Goal: Transaction & Acquisition: Purchase product/service

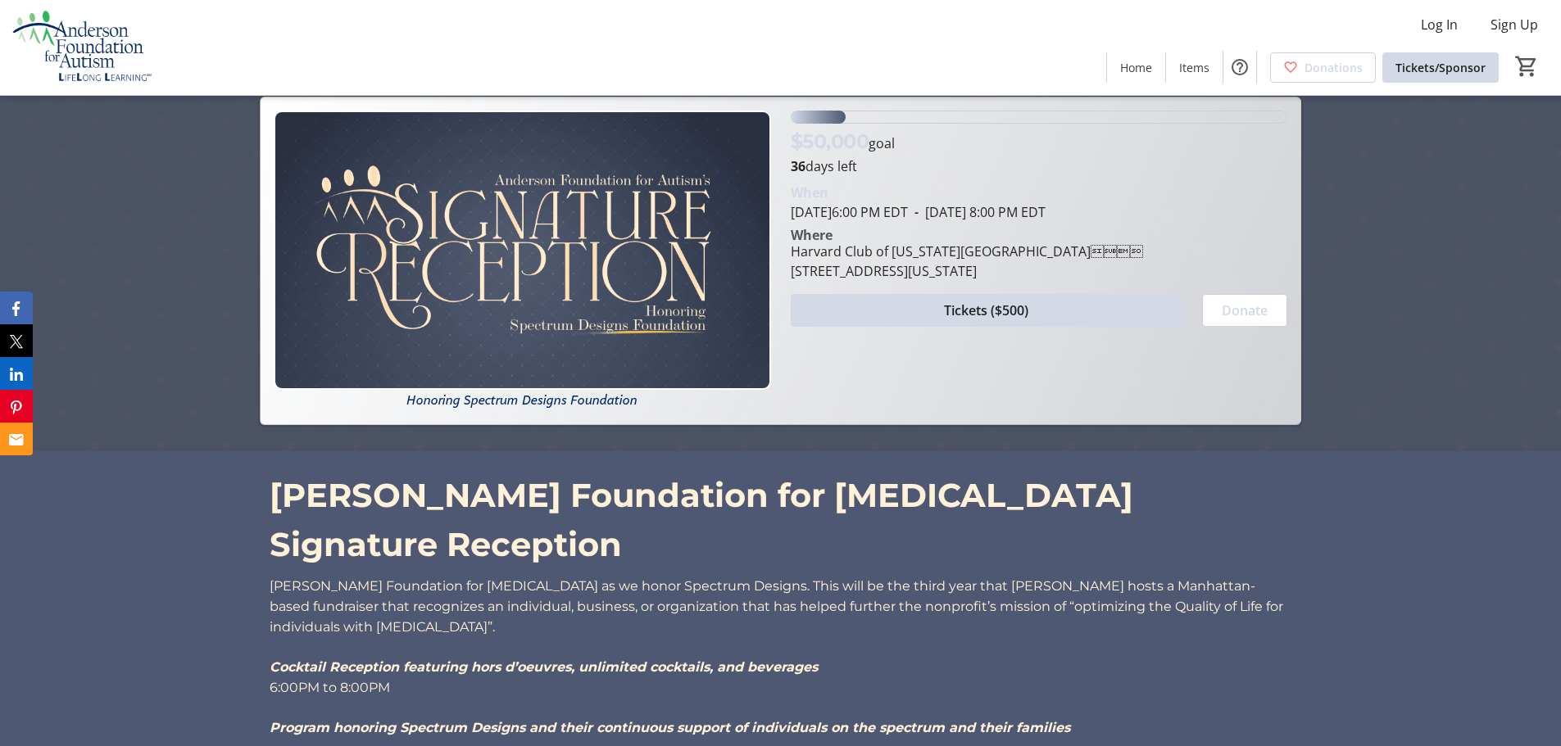
scroll to position [99, 0]
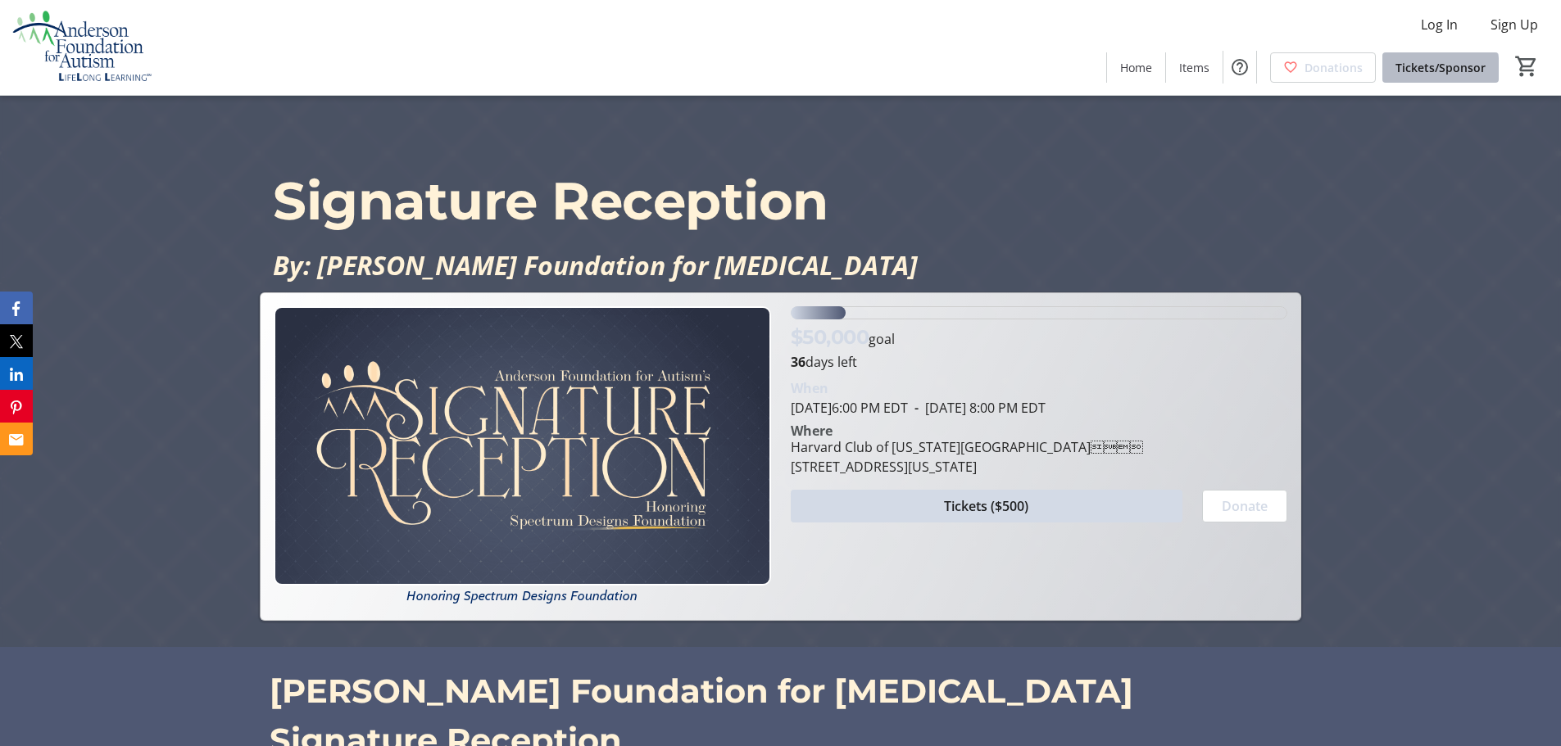
click at [1432, 73] on span "Tickets/Sponsor" at bounding box center [1440, 67] width 90 height 17
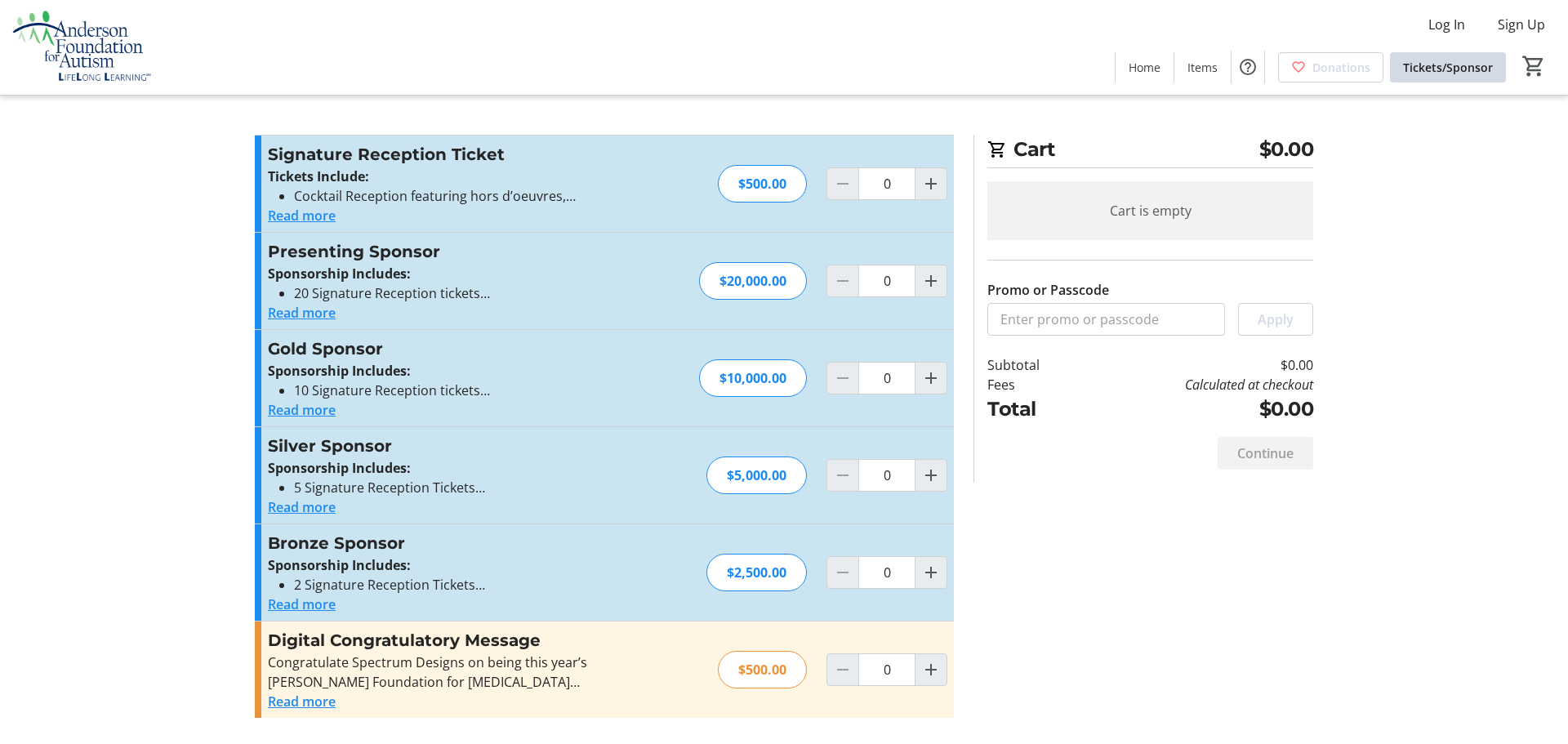
click at [1490, 317] on tr-checkout-feature-upsell-ui "Cart $0.00 Cart is empty Promo or Passcode Apply Subtotal $0.00 Fees Calculated…" at bounding box center [784, 372] width 1568 height 744
click at [305, 217] on button "Read more" at bounding box center [302, 215] width 68 height 20
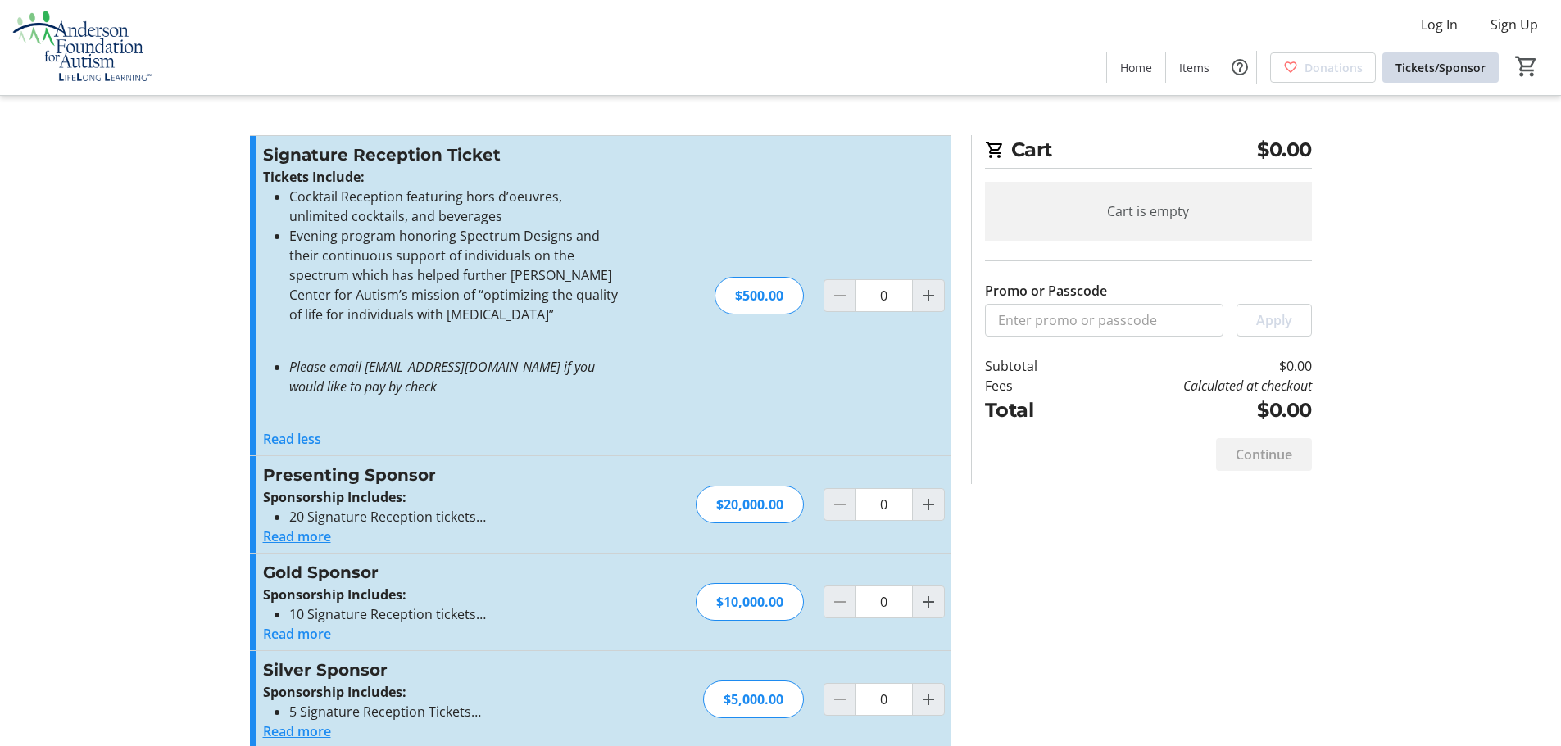
click at [289, 543] on button "Read more" at bounding box center [297, 537] width 68 height 20
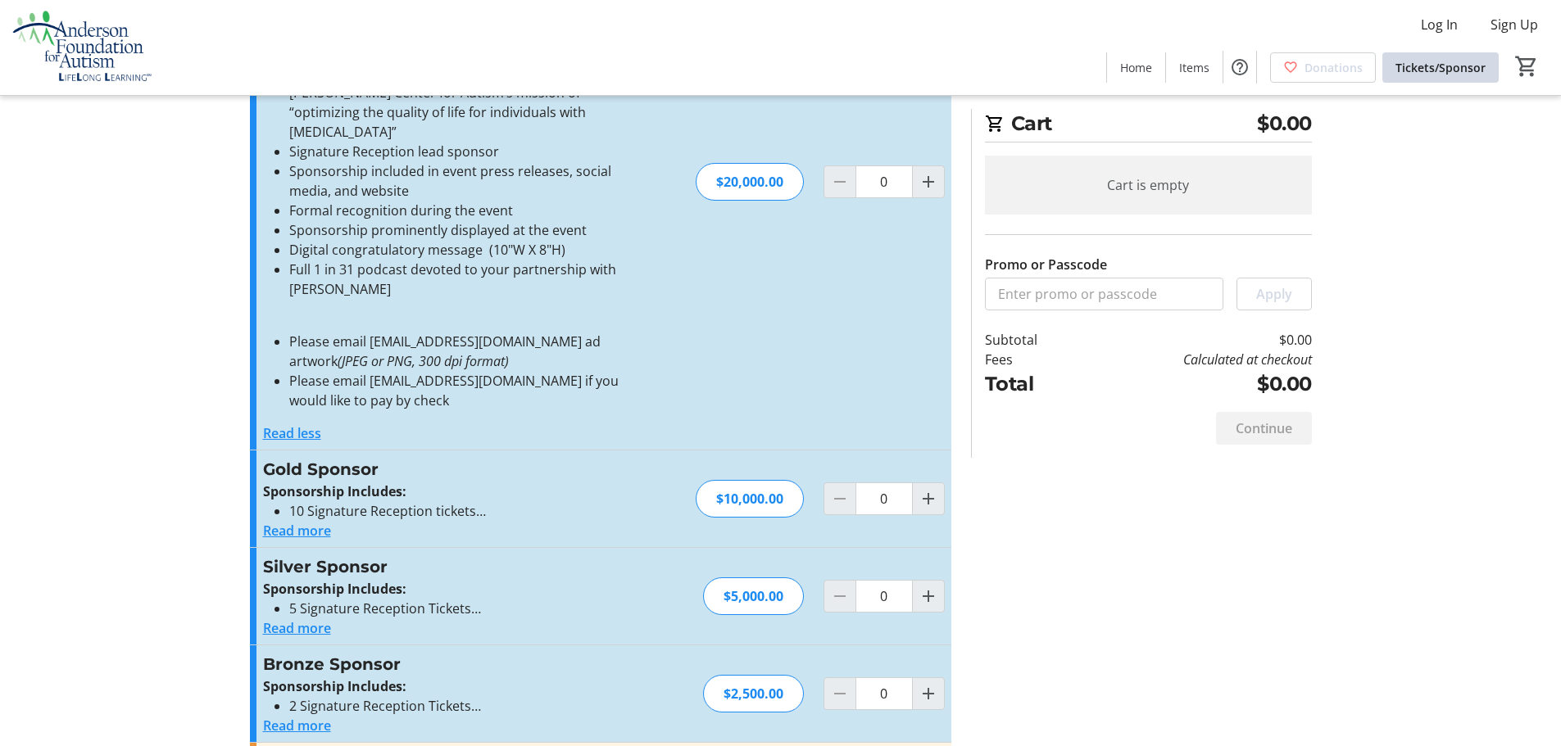
scroll to position [544, 0]
click at [317, 520] on button "Read more" at bounding box center [297, 530] width 68 height 20
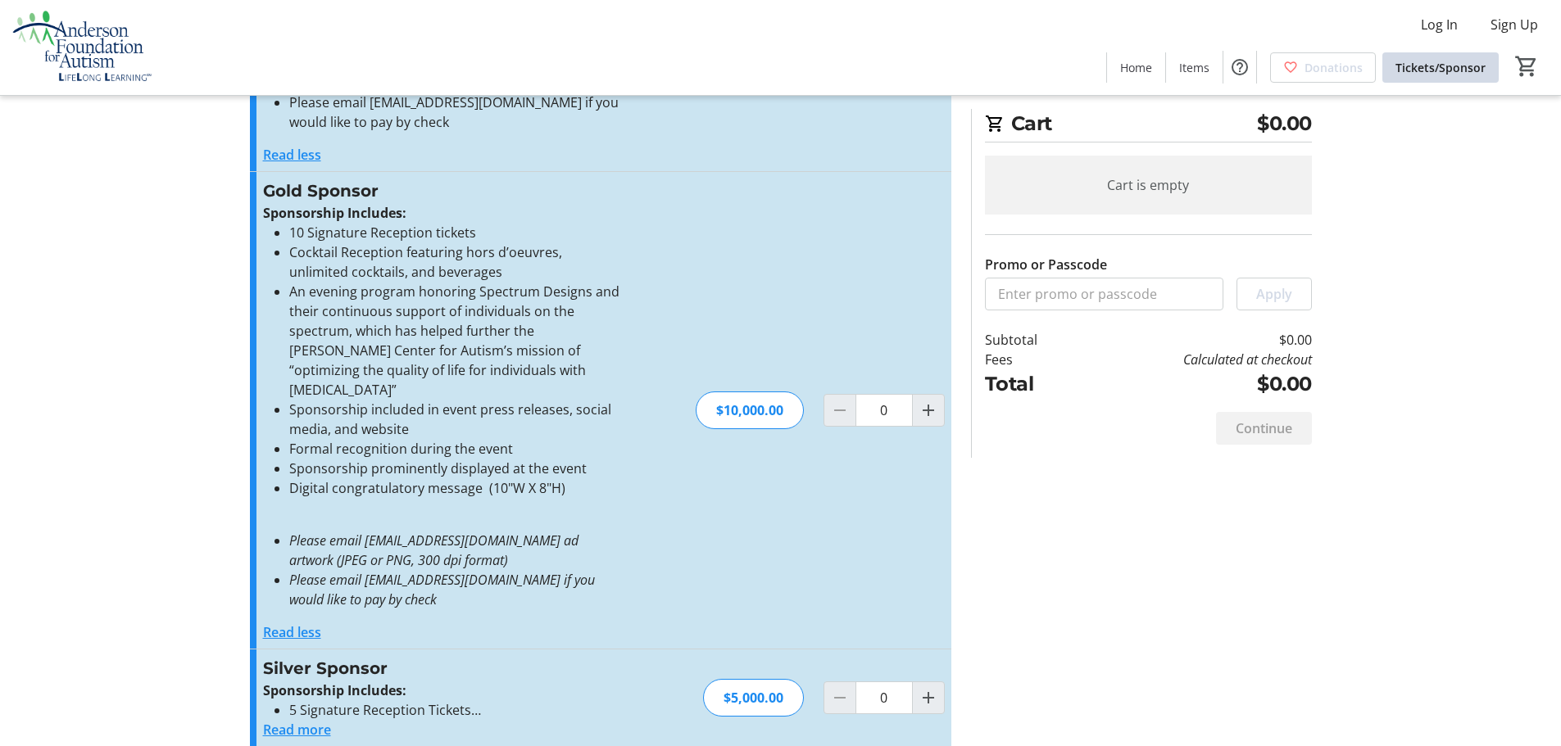
scroll to position [927, 0]
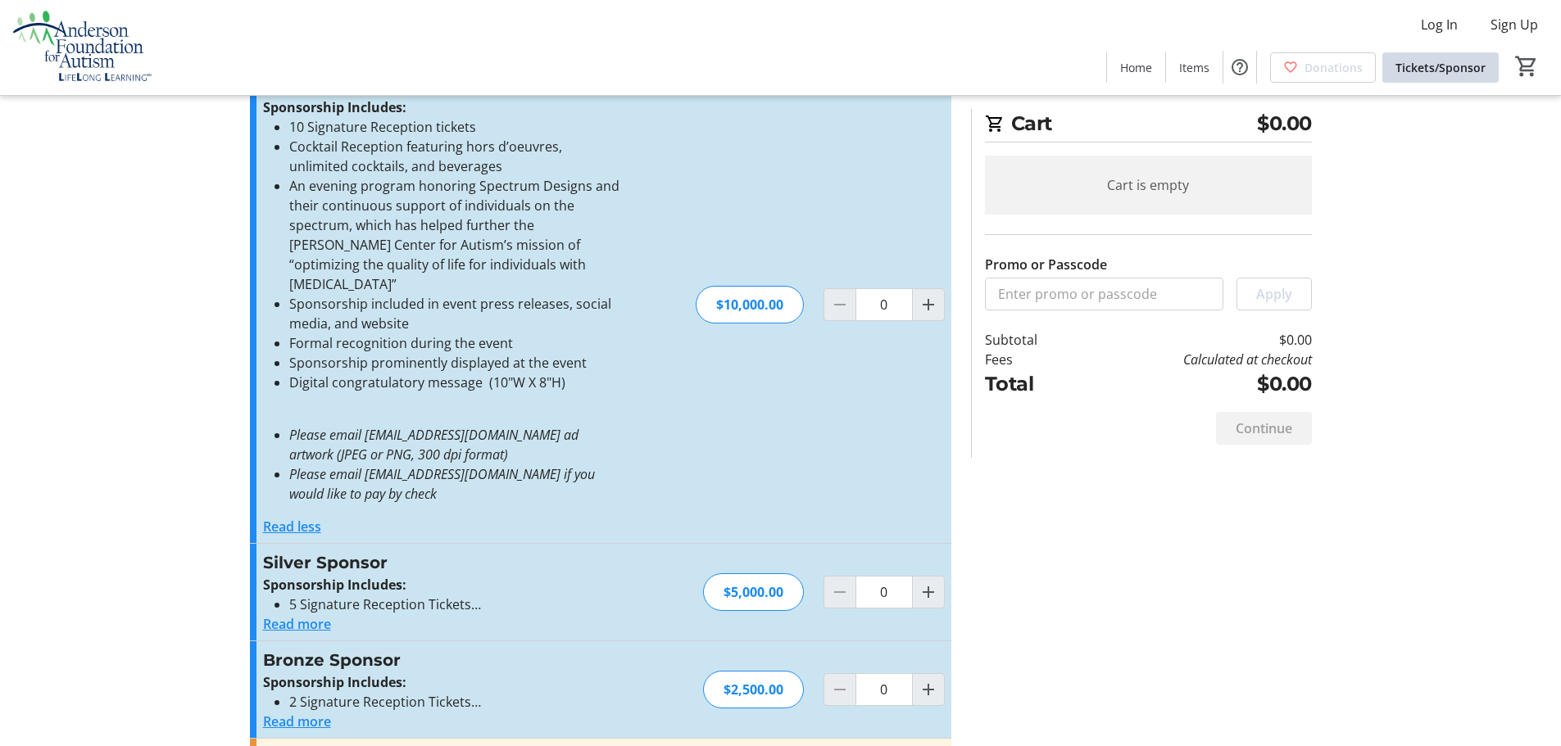
click at [277, 615] on button "Read more" at bounding box center [297, 625] width 68 height 20
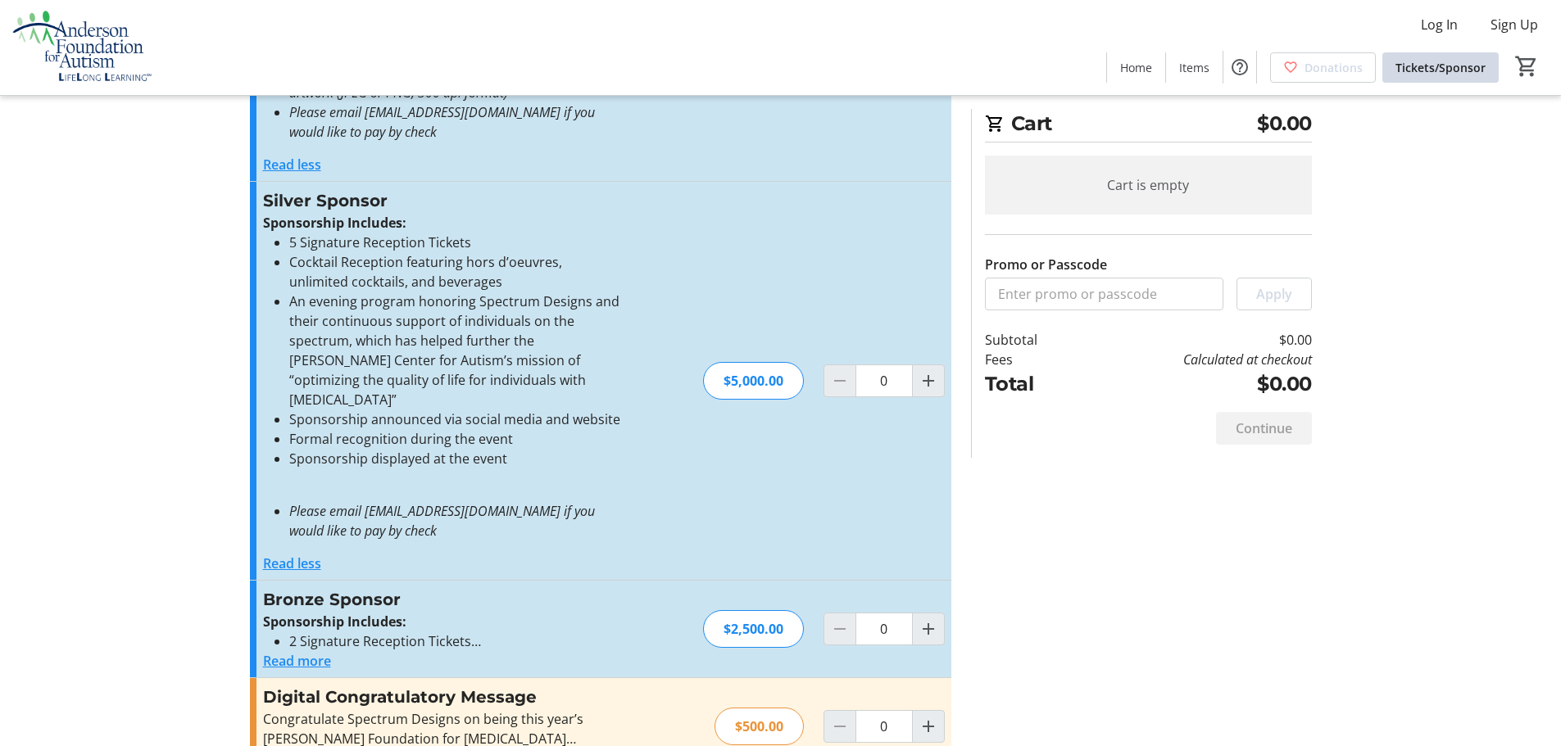
scroll to position [1298, 0]
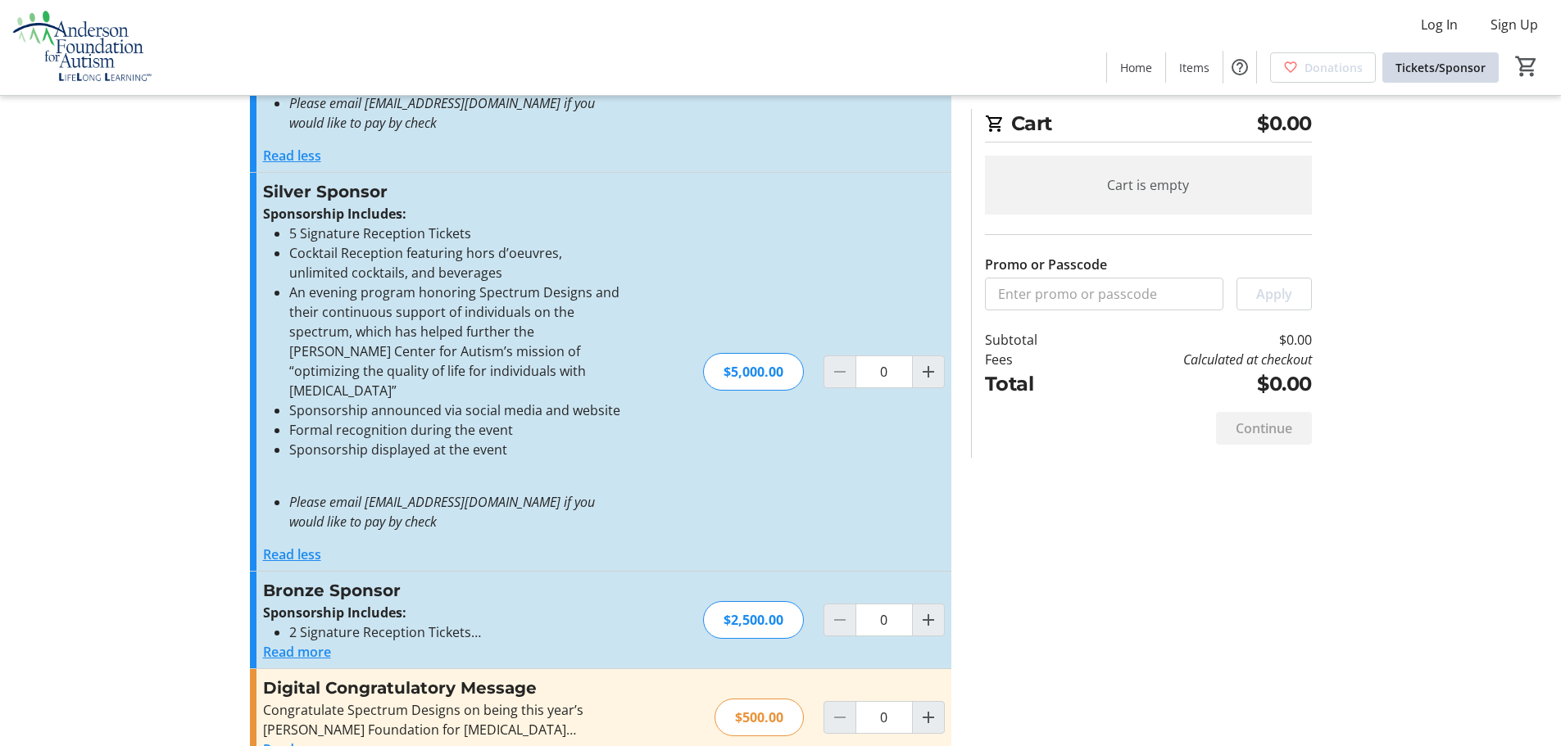
click at [281, 642] on button "Read more" at bounding box center [297, 652] width 68 height 20
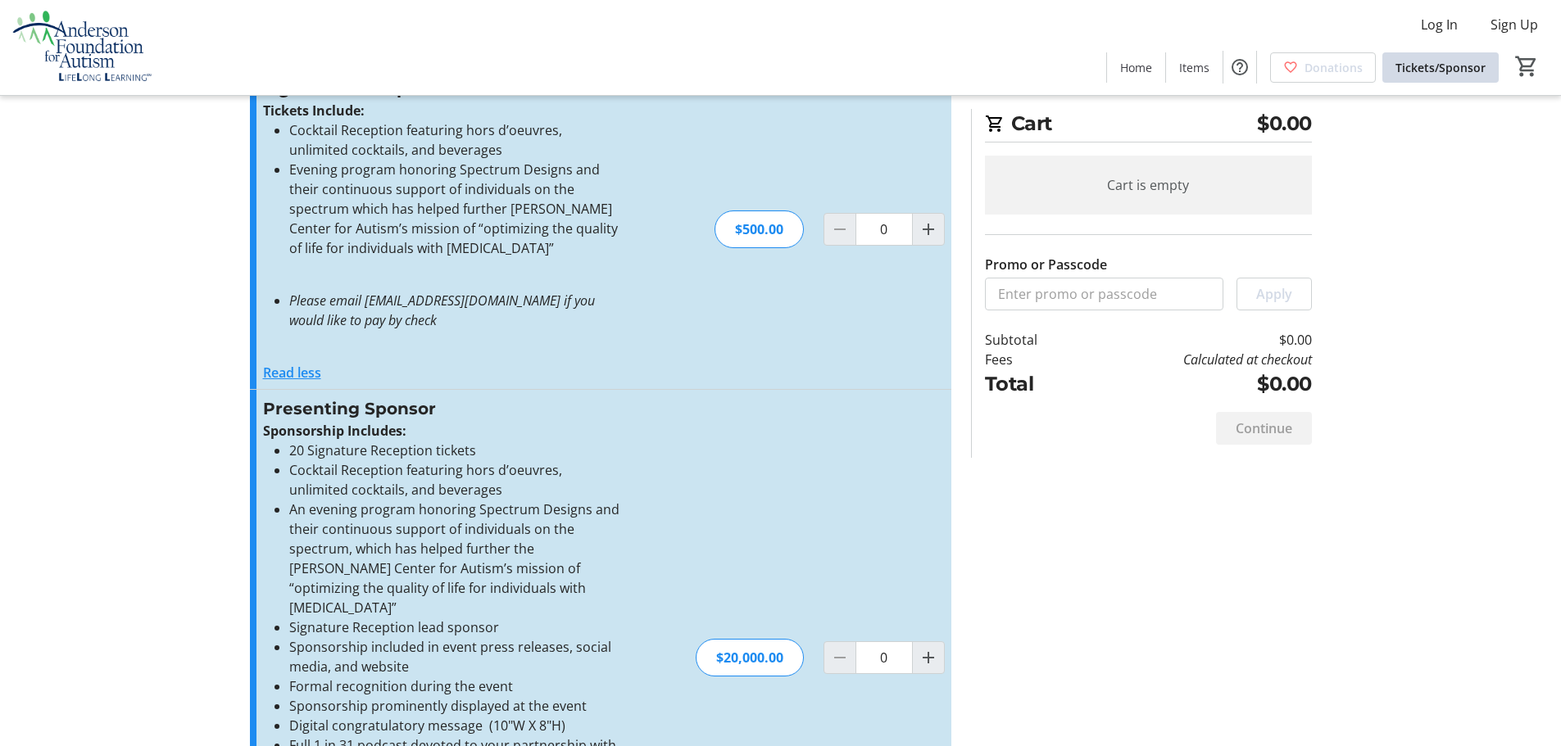
scroll to position [0, 0]
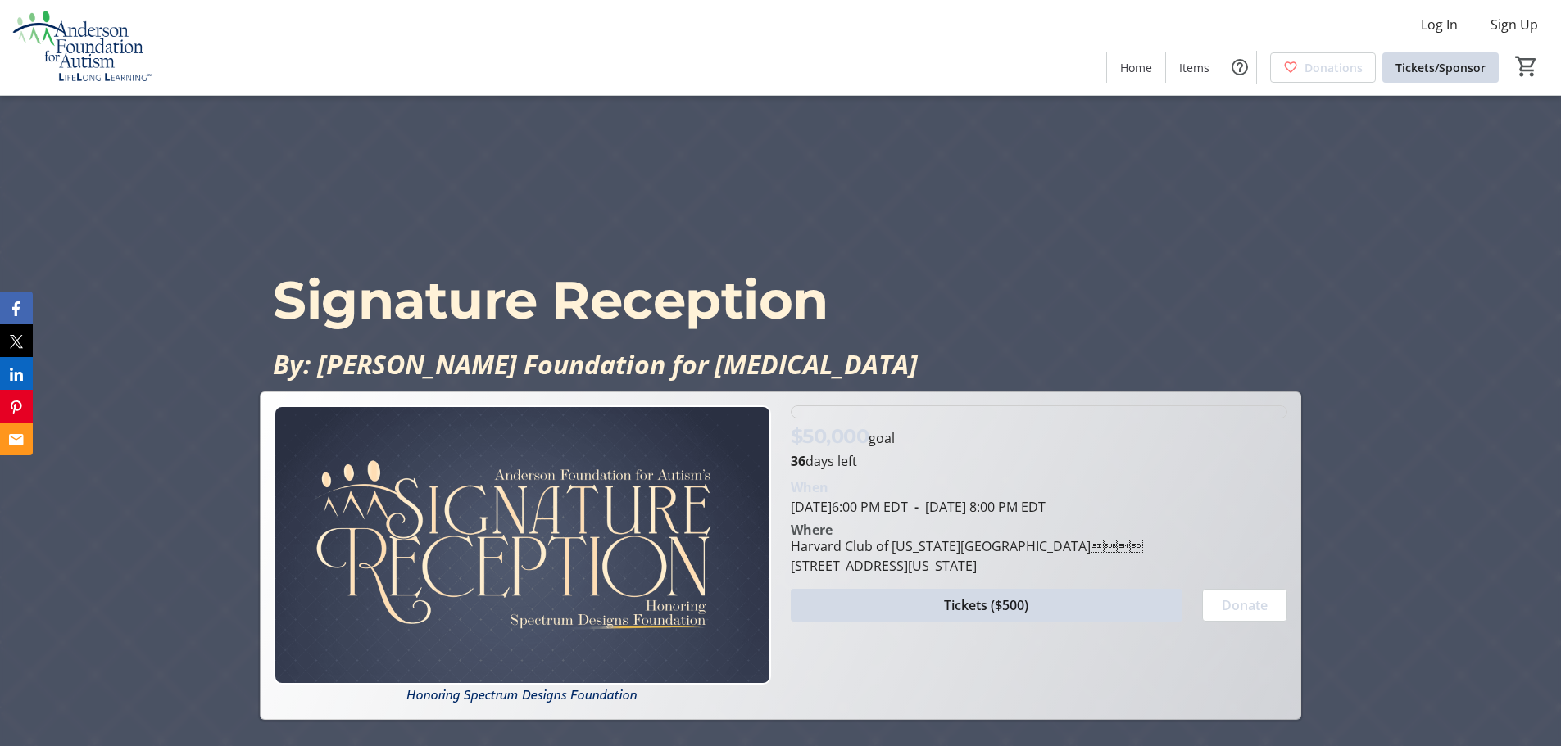
scroll to position [99, 0]
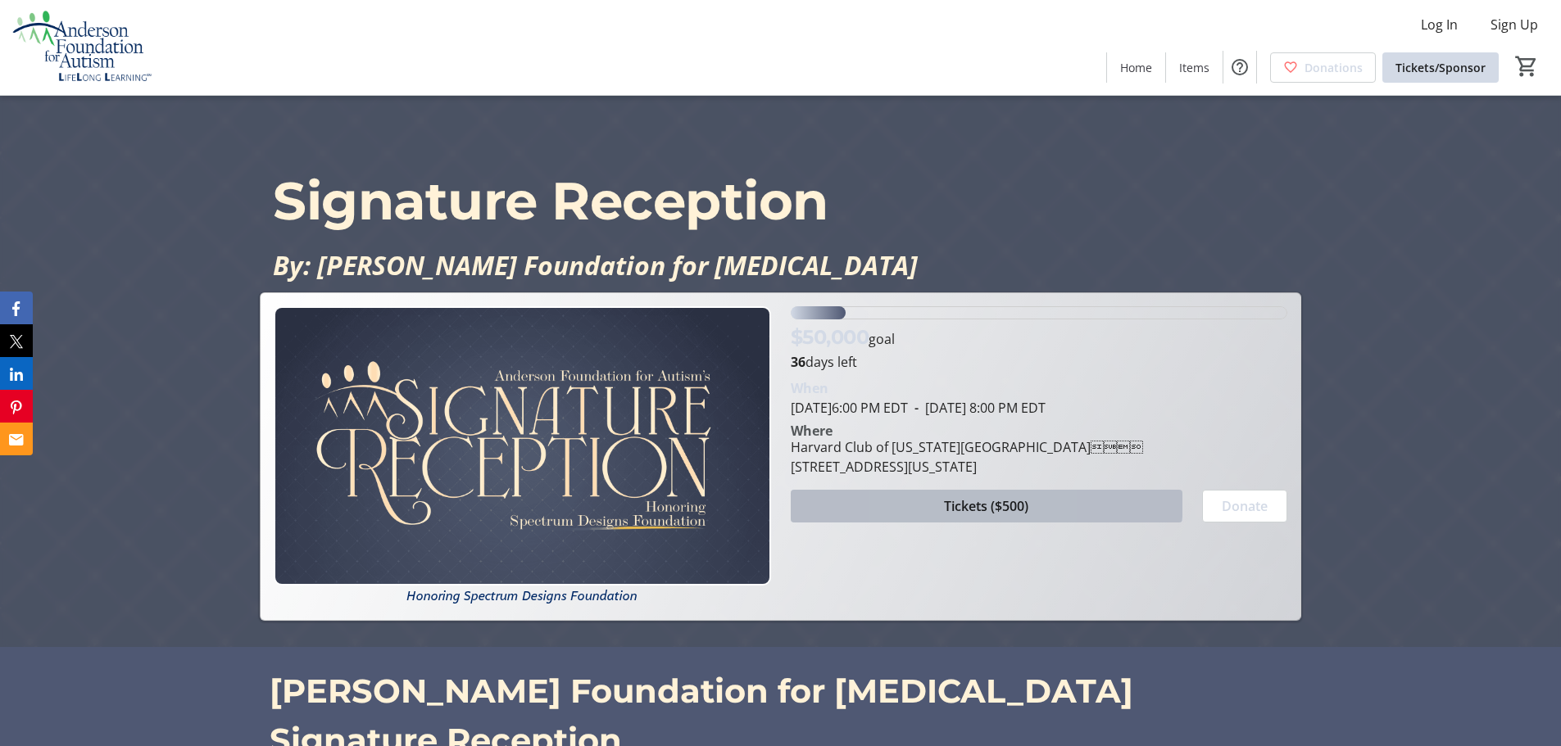
click at [922, 488] on span at bounding box center [987, 506] width 392 height 39
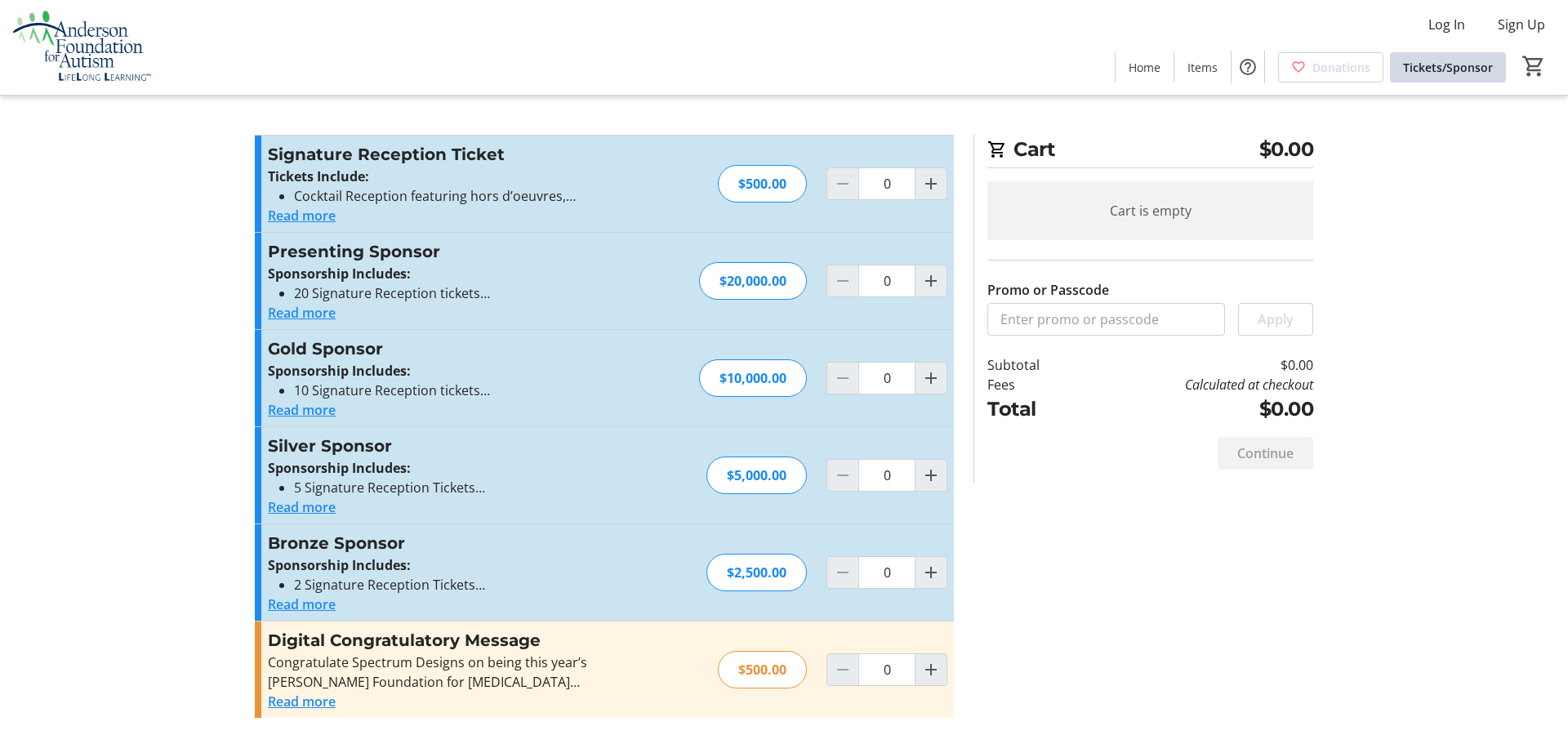
click at [281, 214] on button "Read more" at bounding box center [302, 215] width 68 height 20
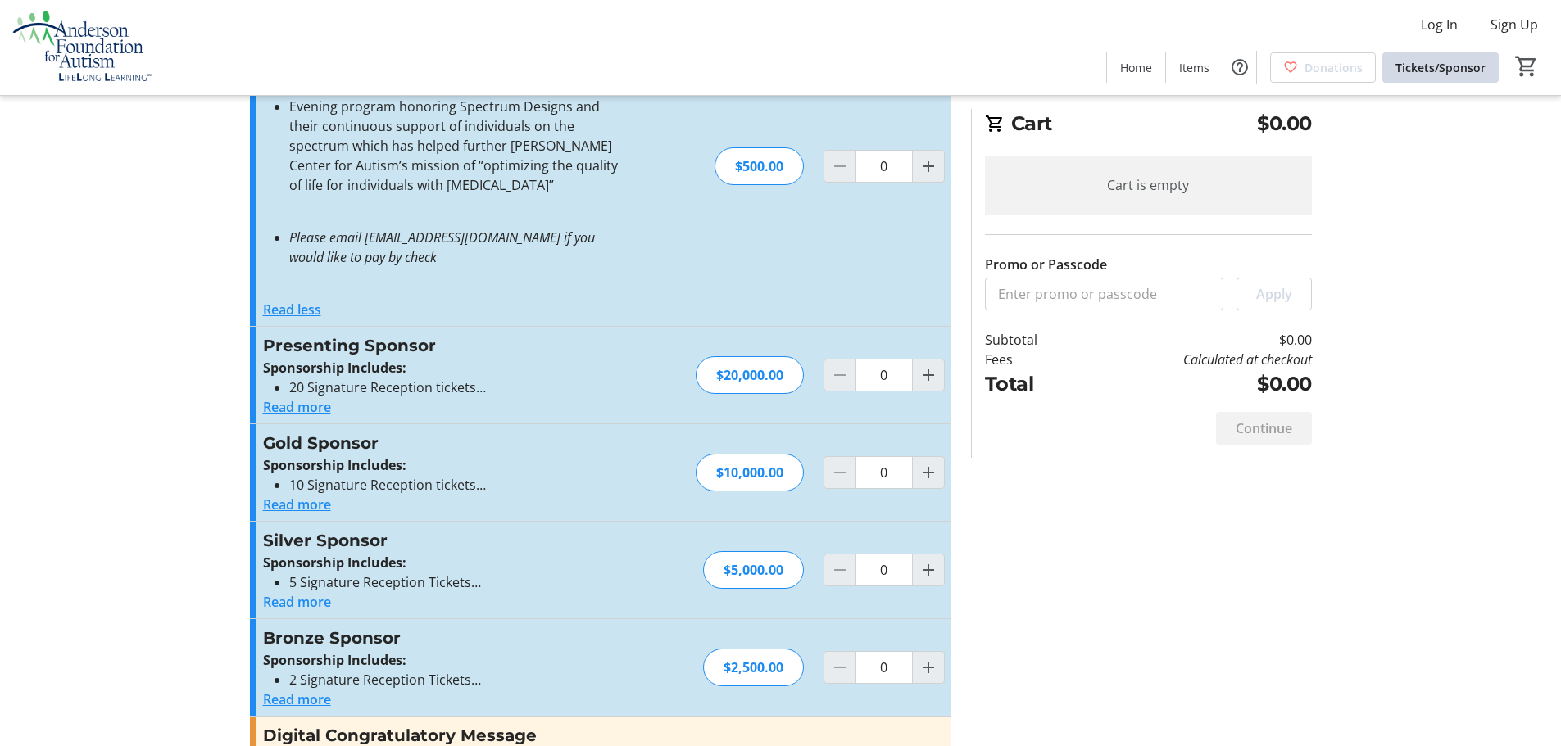
scroll to position [181, 0]
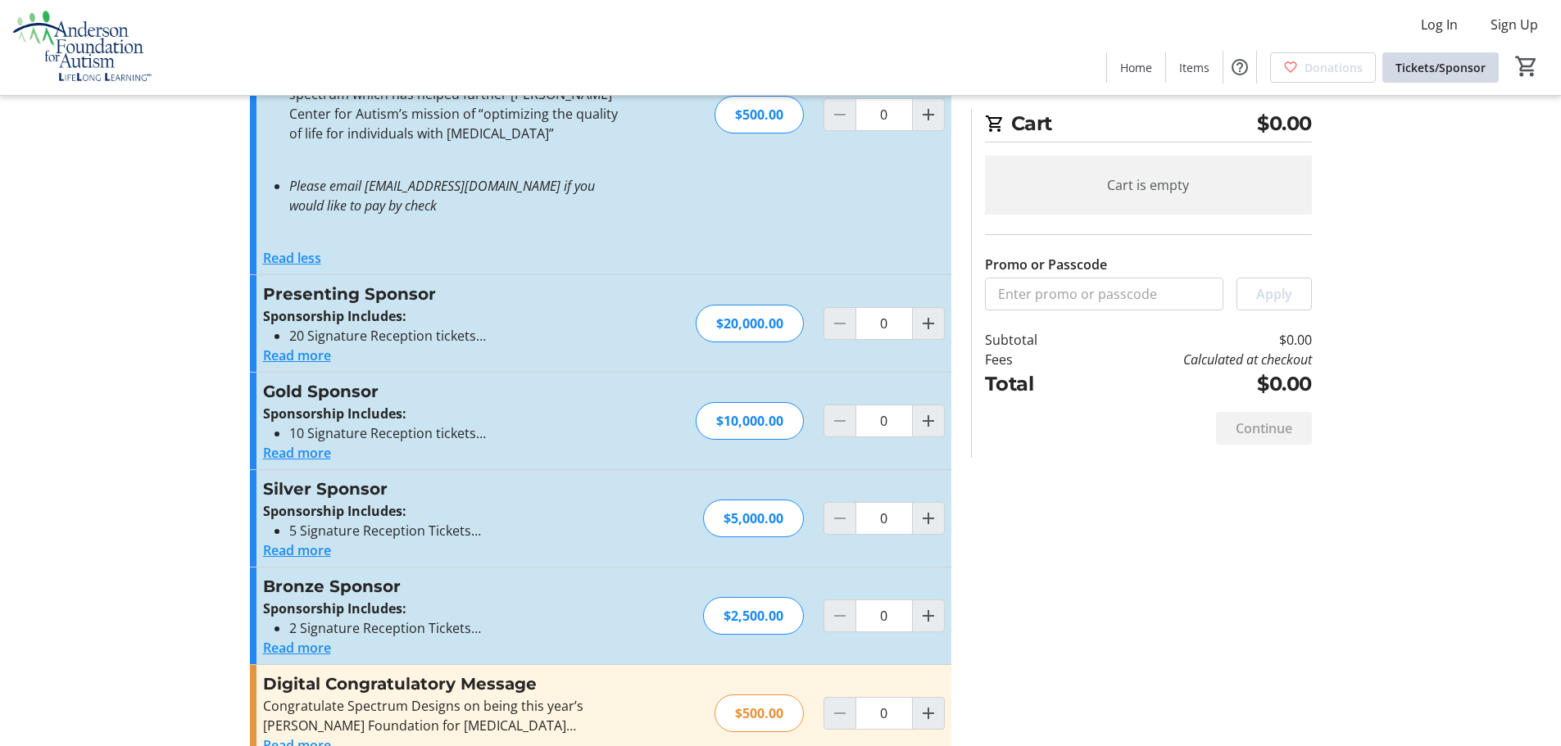
click at [296, 354] on button "Read more" at bounding box center [297, 356] width 68 height 20
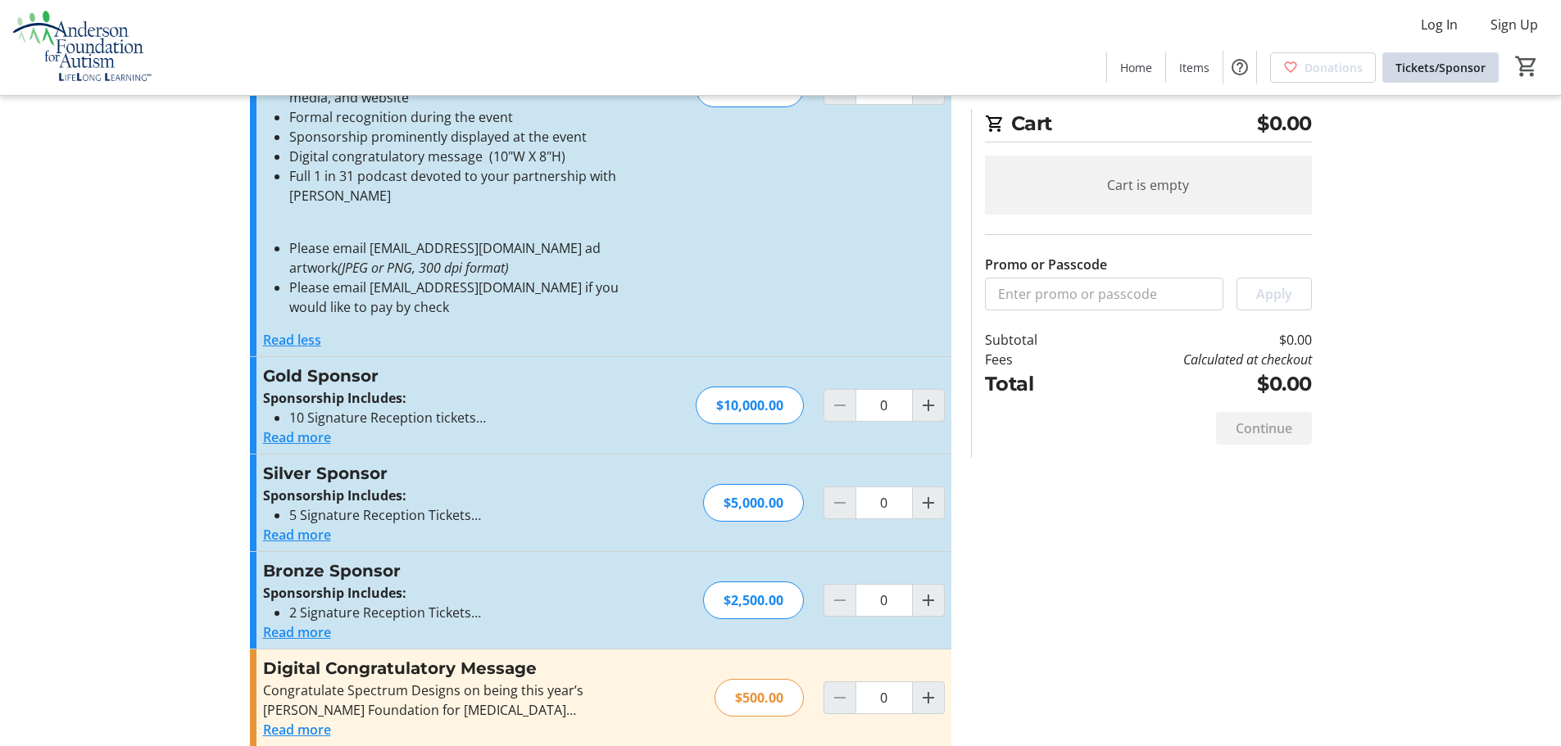
scroll to position [0, 0]
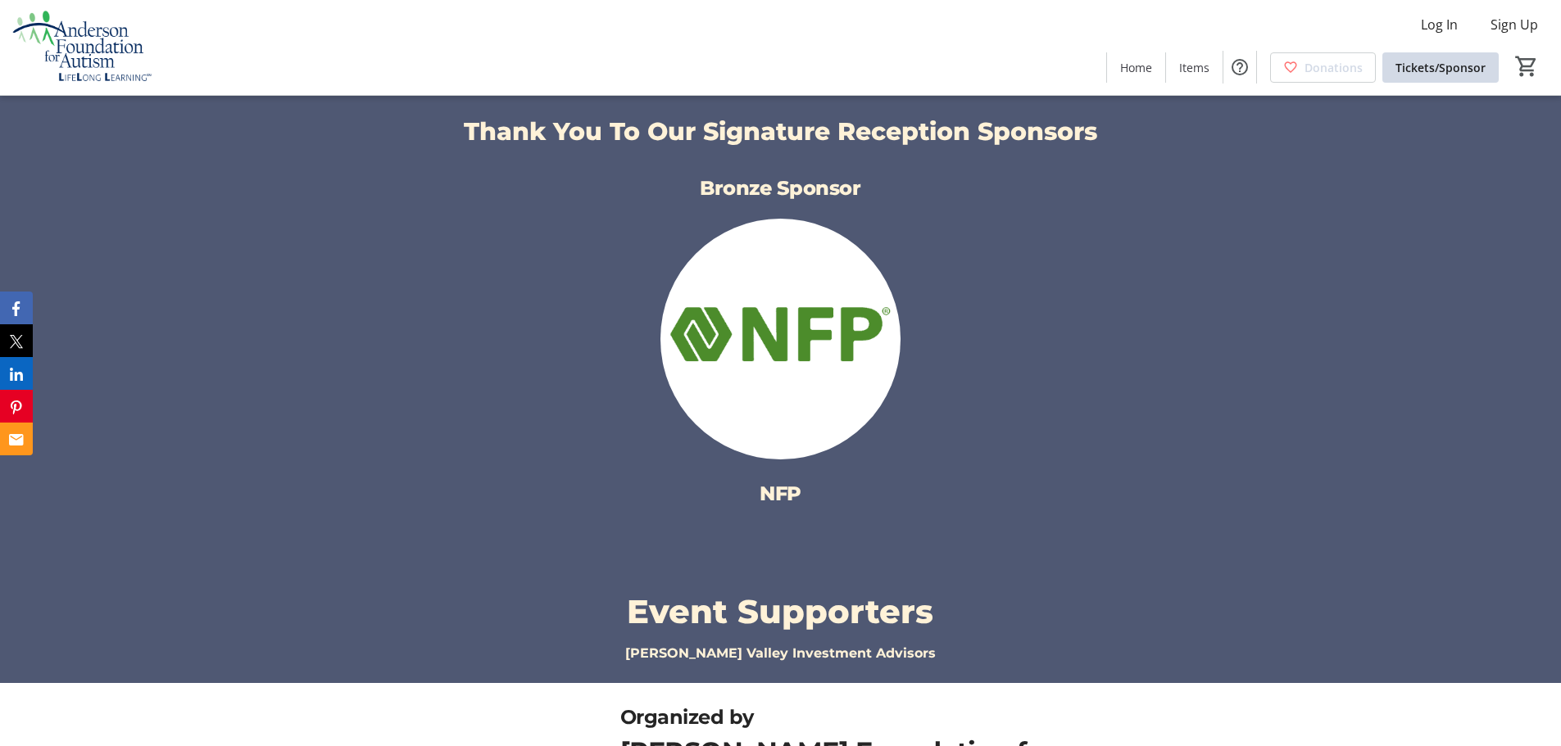
scroll to position [1996, 0]
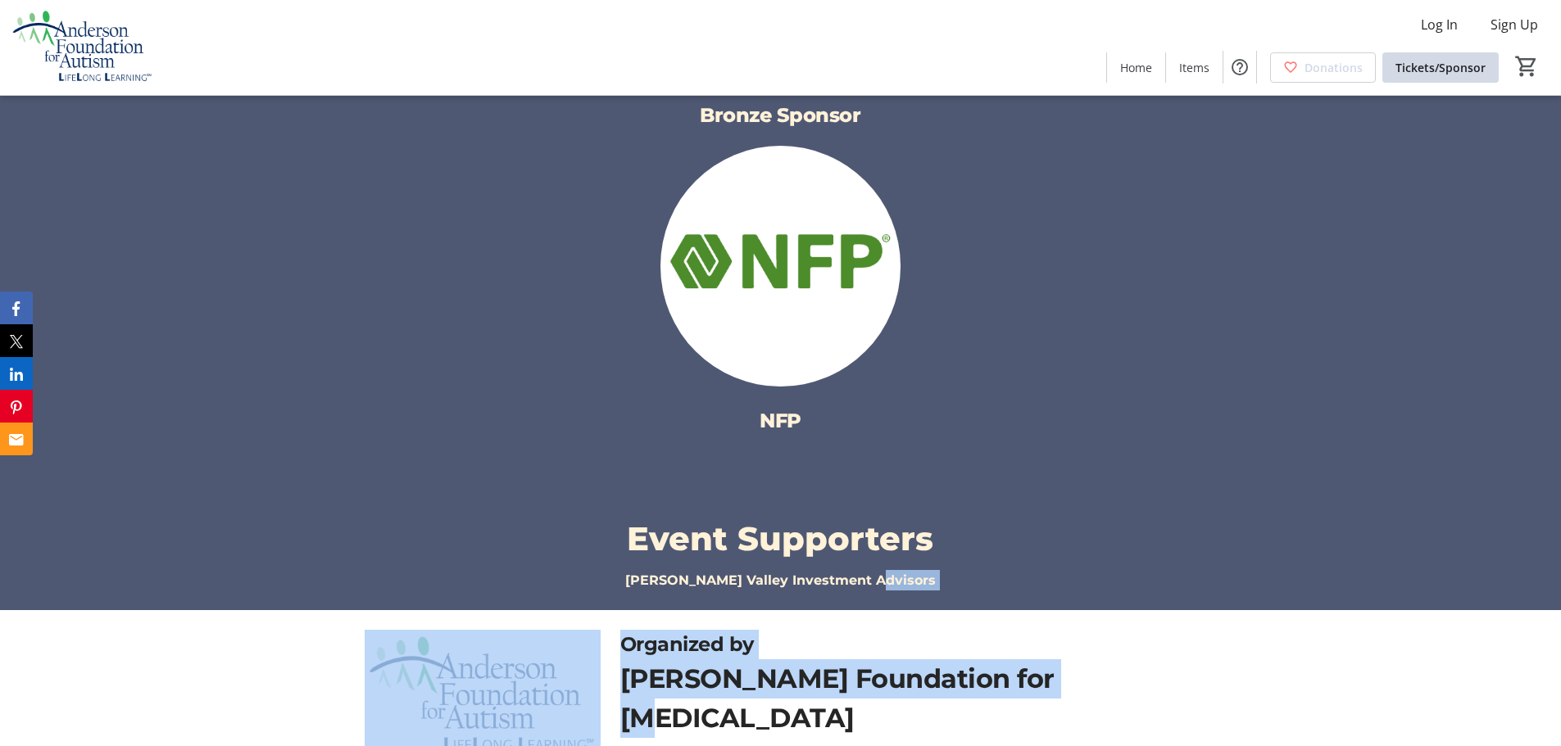
drag, startPoint x: 1560, startPoint y: 560, endPoint x: 1560, endPoint y: 610, distance: 50.8
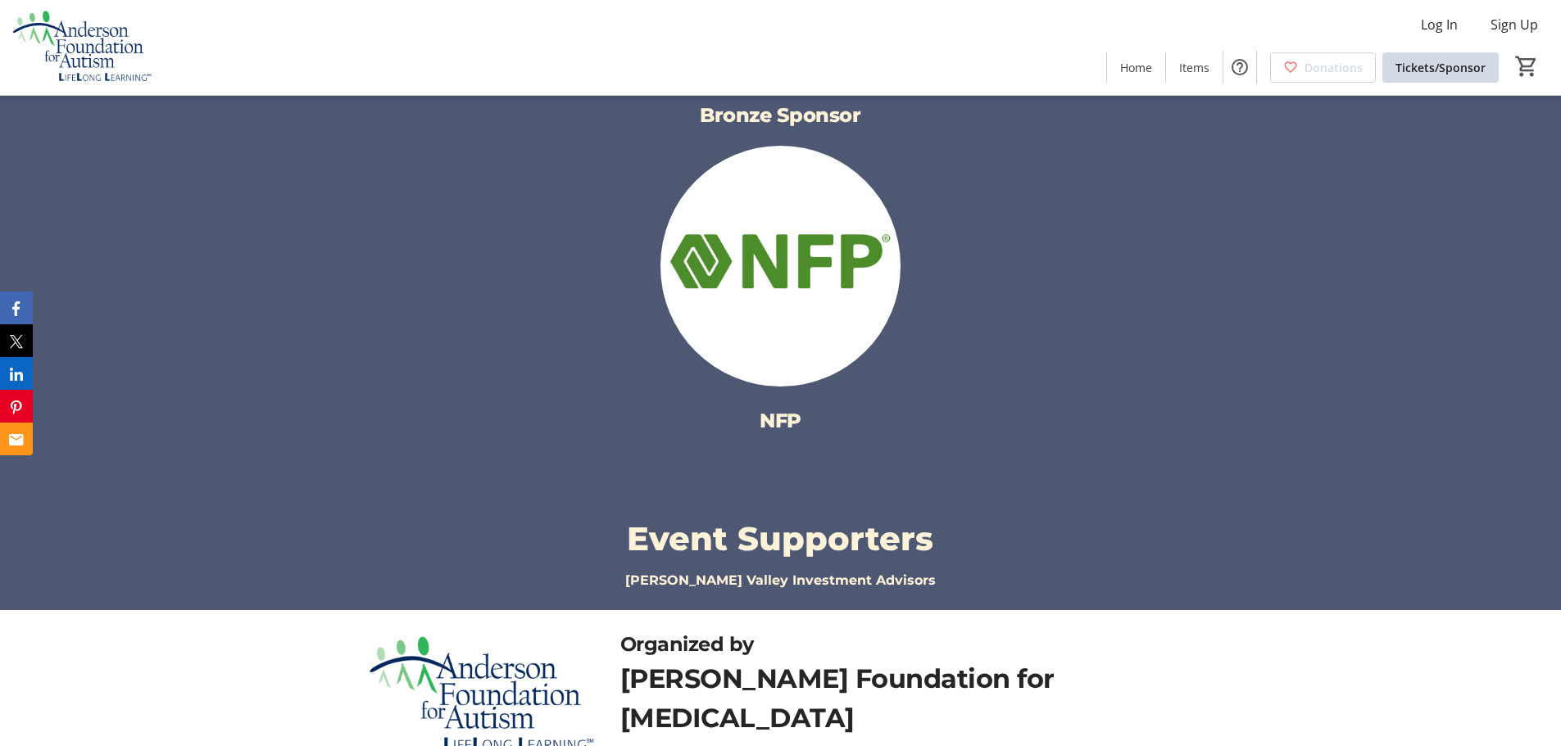
drag, startPoint x: 1456, startPoint y: 501, endPoint x: 1493, endPoint y: 510, distance: 38.2
click at [1456, 500] on div "Event Supporters [PERSON_NAME] Valley Investment Advisors" at bounding box center [780, 553] width 1561 height 116
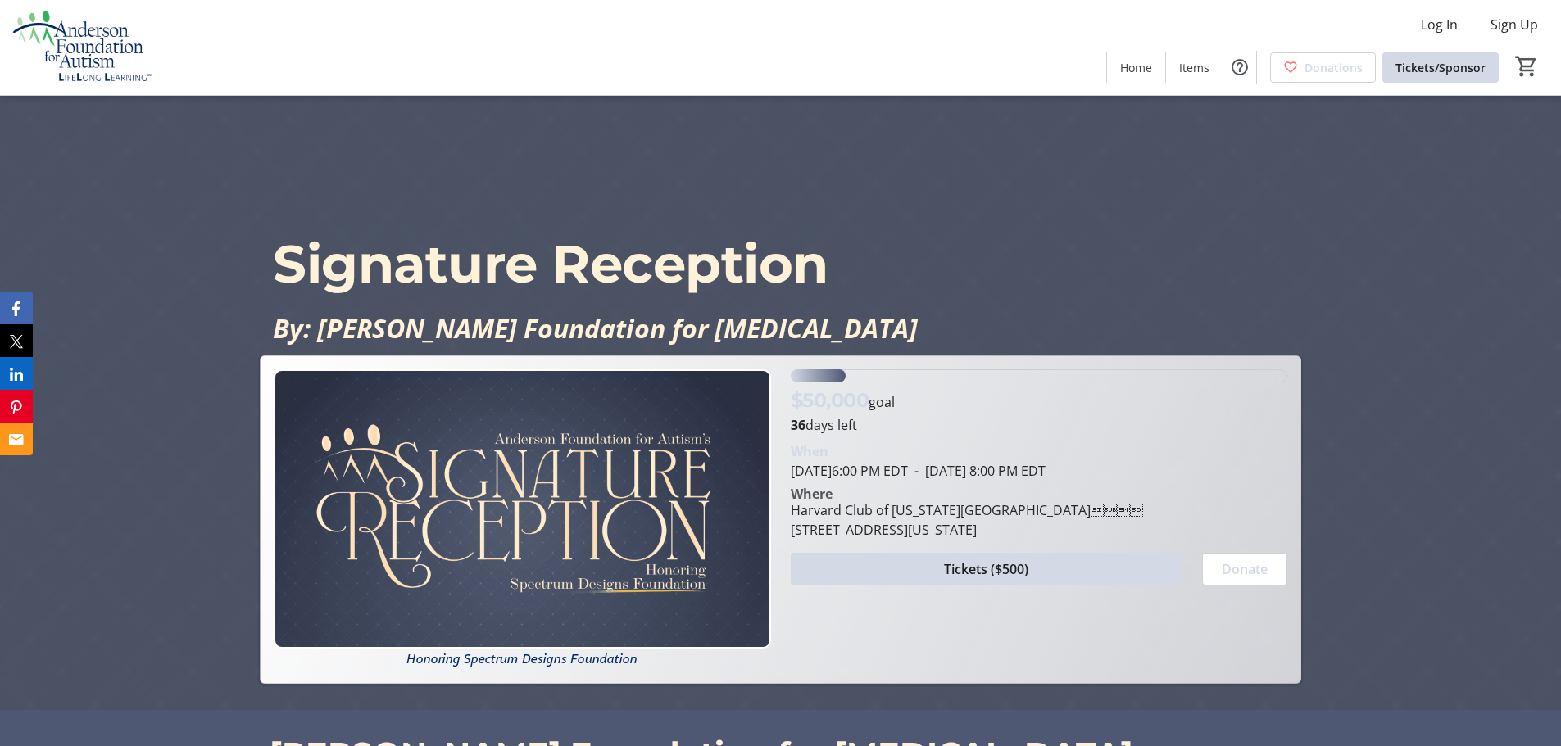
scroll to position [39, 0]
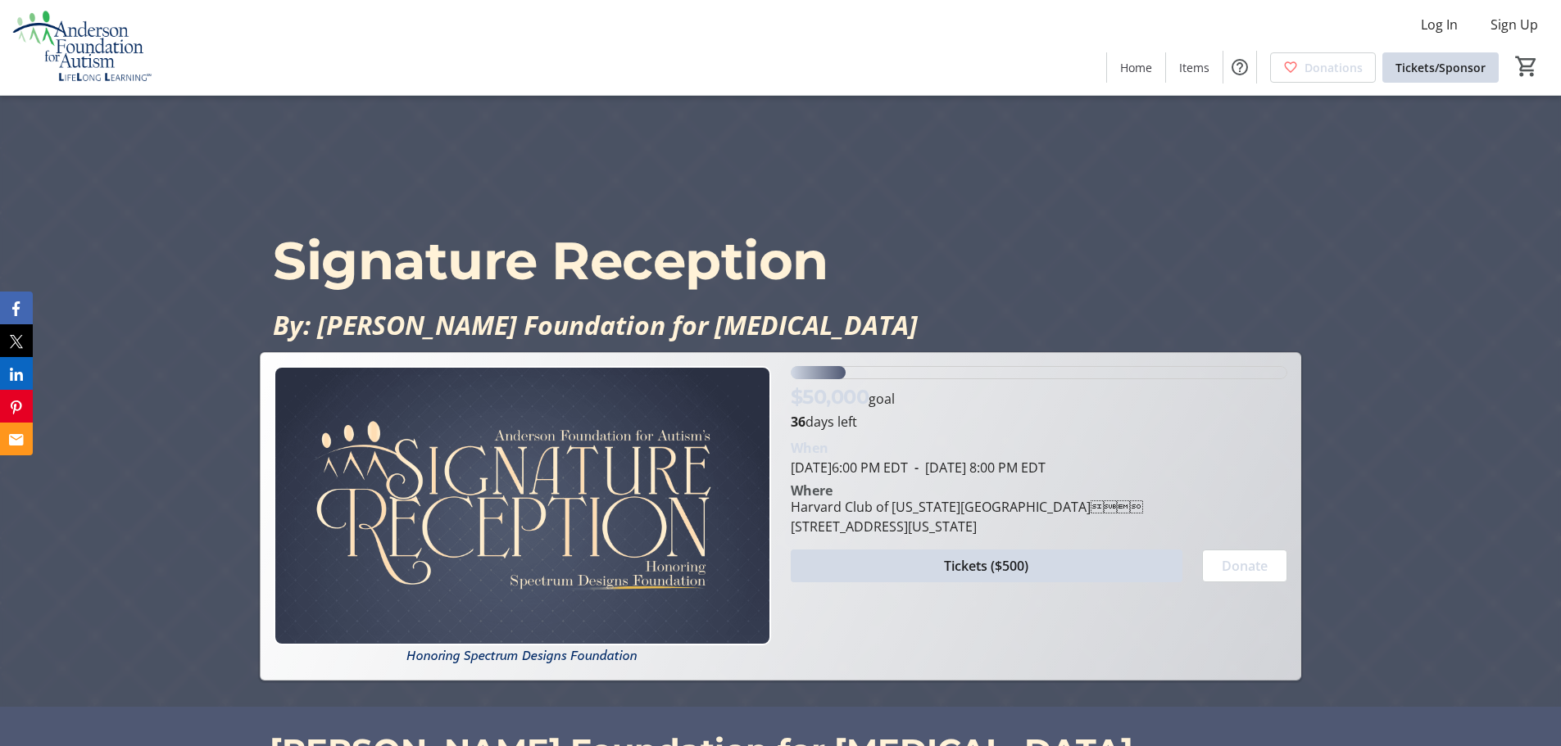
click at [741, 50] on div "Log In Sign Up Home Items Donations Tickets/Sponsor 0" at bounding box center [780, 47] width 1561 height 95
